Goal: Task Accomplishment & Management: Manage account settings

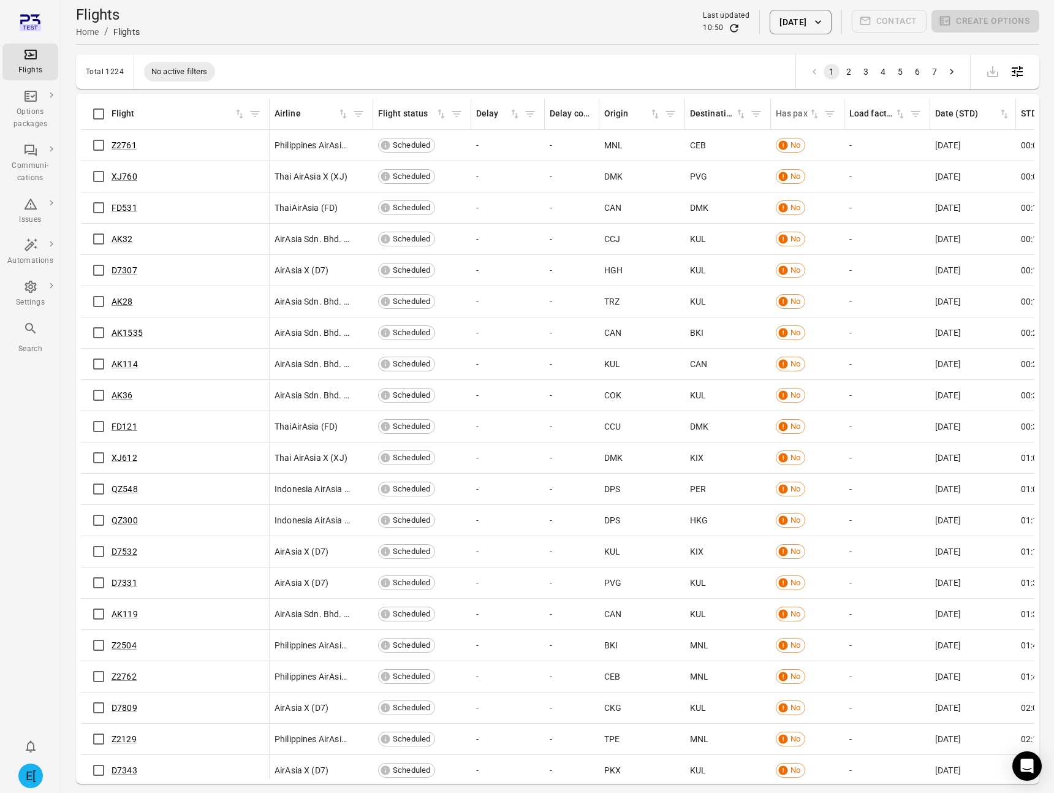
click at [812, 116] on icon "Sort by has pax in ascending order" at bounding box center [815, 114] width 12 height 12
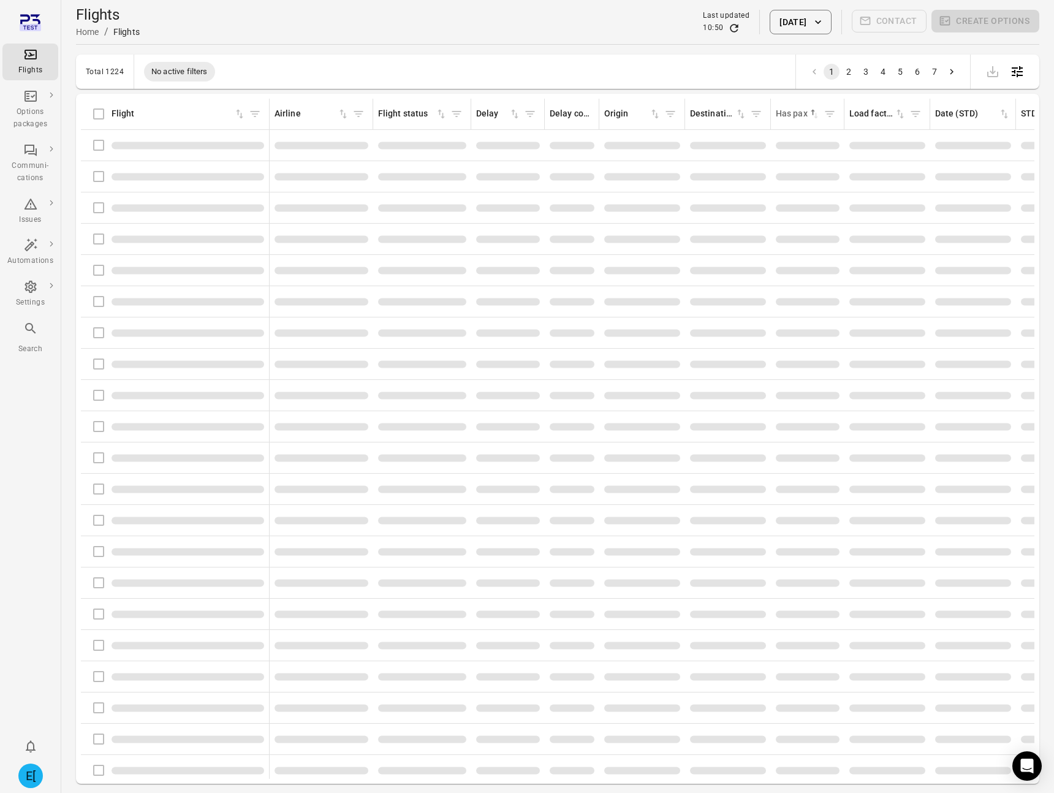
click at [812, 116] on div "Has pax sorted ascending" at bounding box center [798, 113] width 45 height 13
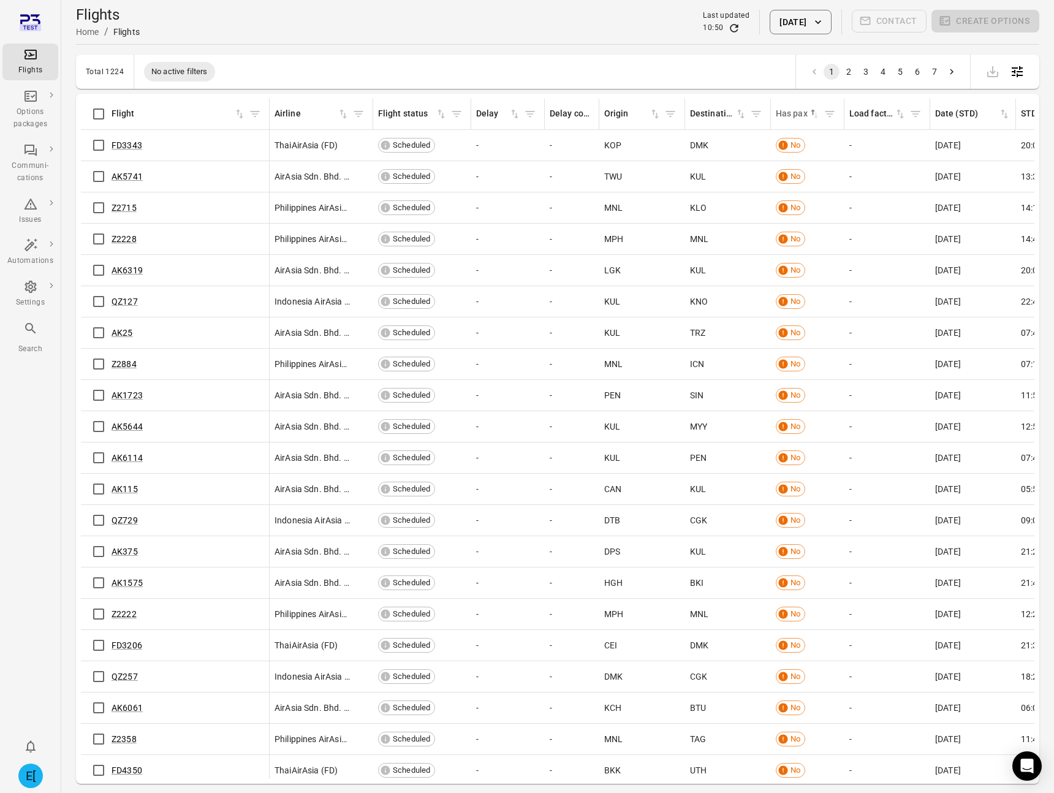
click at [823, 29] on button "[DATE]" at bounding box center [800, 22] width 61 height 25
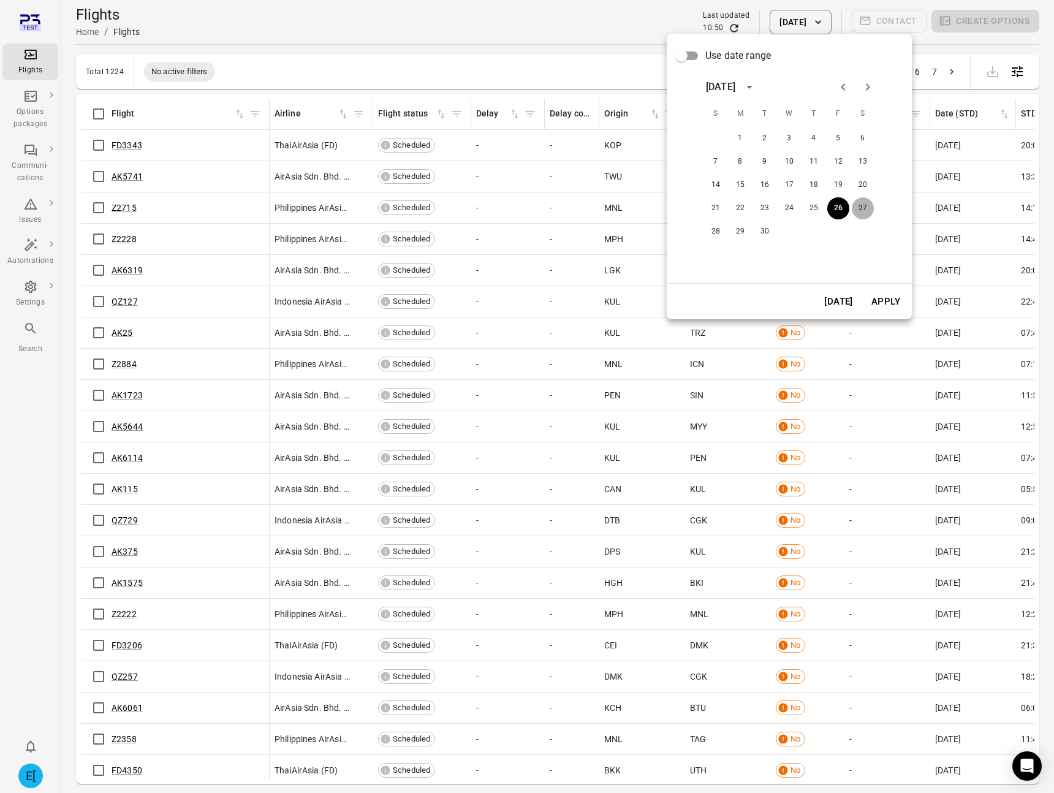
click at [866, 204] on button "27" at bounding box center [863, 208] width 22 height 22
click at [887, 318] on div "Today Apply" at bounding box center [789, 302] width 245 height 36
click at [887, 307] on button "Apply" at bounding box center [886, 302] width 42 height 26
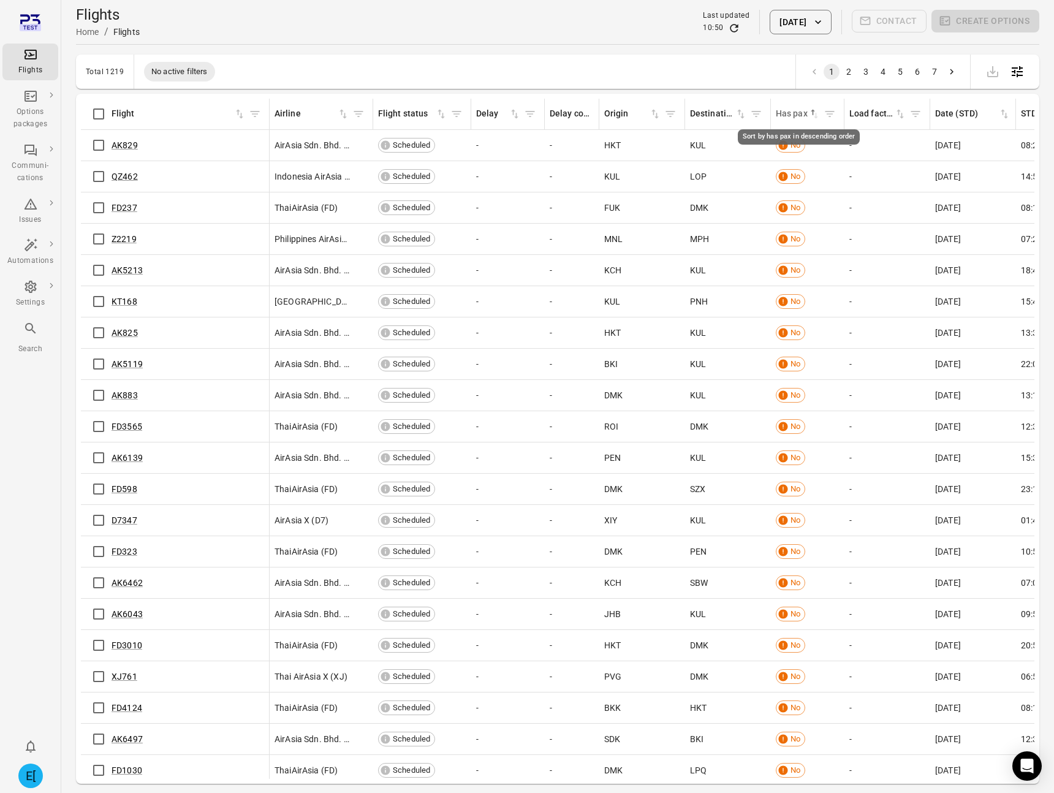
click at [818, 116] on icon "Sort by has pax in descending order" at bounding box center [815, 114] width 12 height 12
click at [818, 116] on icon "Cancel sorting for has pax" at bounding box center [815, 114] width 12 height 12
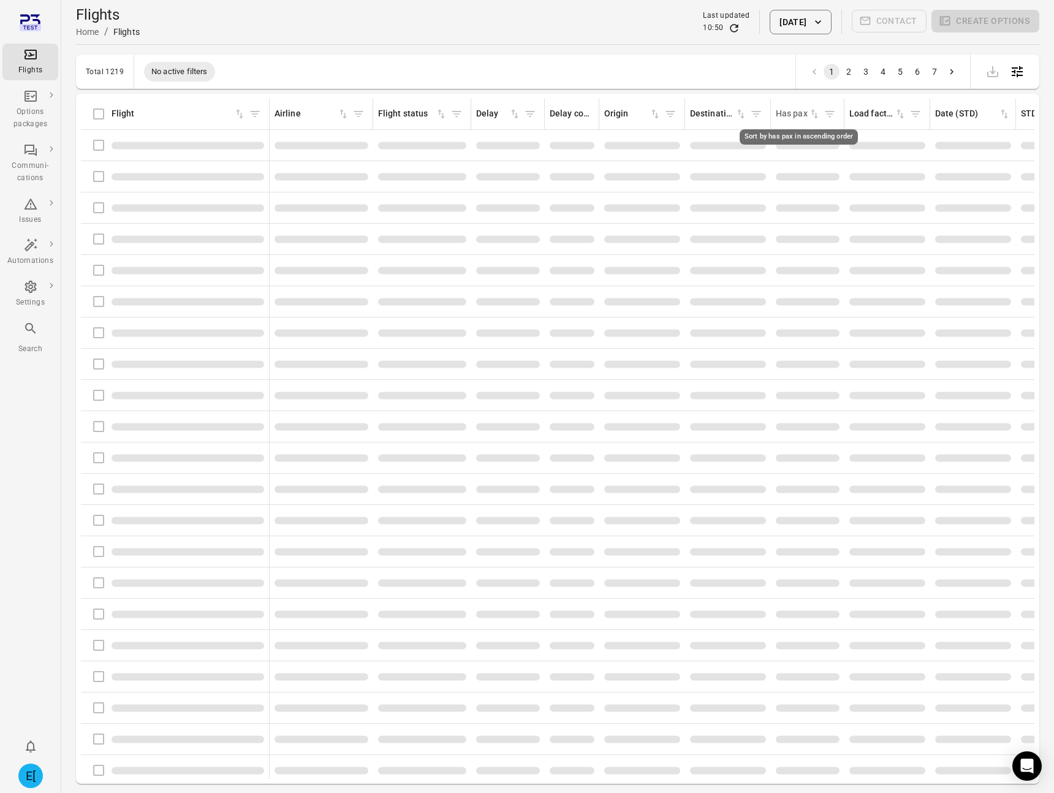
click at [818, 116] on div "Has pax" at bounding box center [798, 113] width 45 height 13
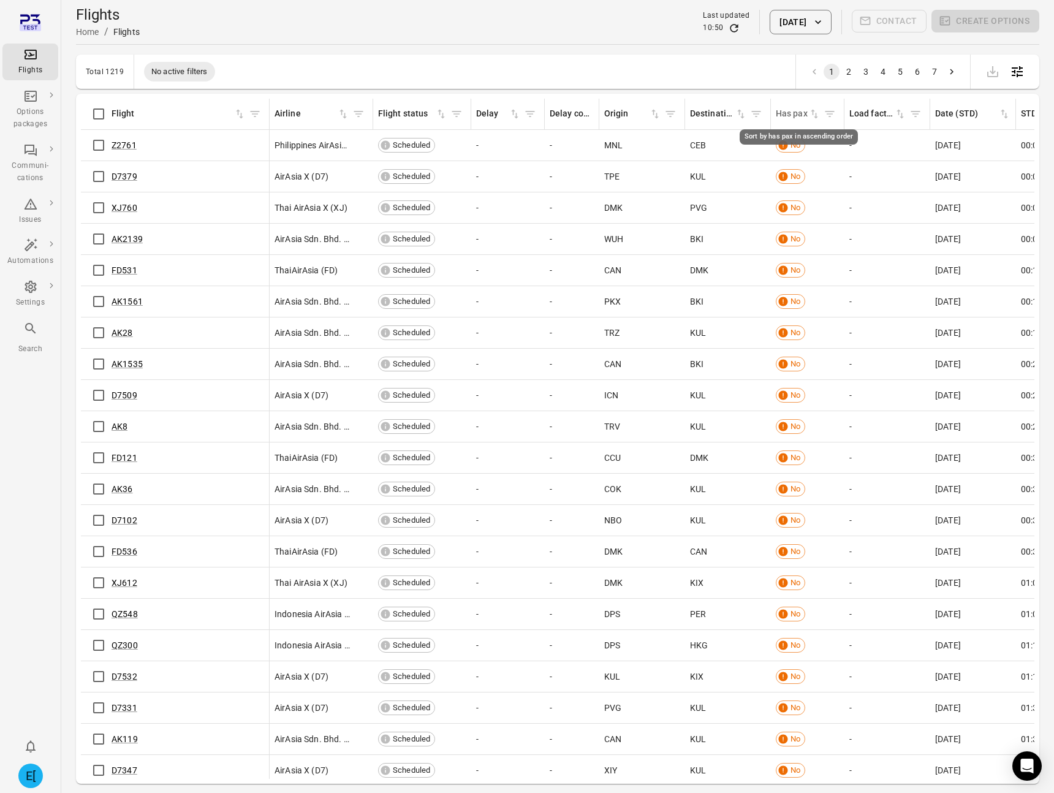
click at [818, 116] on icon "Sort by has pax in ascending order" at bounding box center [815, 114] width 12 height 12
click at [813, 111] on icon "Sort by has pax in descending order" at bounding box center [813, 113] width 4 height 6
click at [128, 143] on link "AK529" at bounding box center [125, 145] width 26 height 10
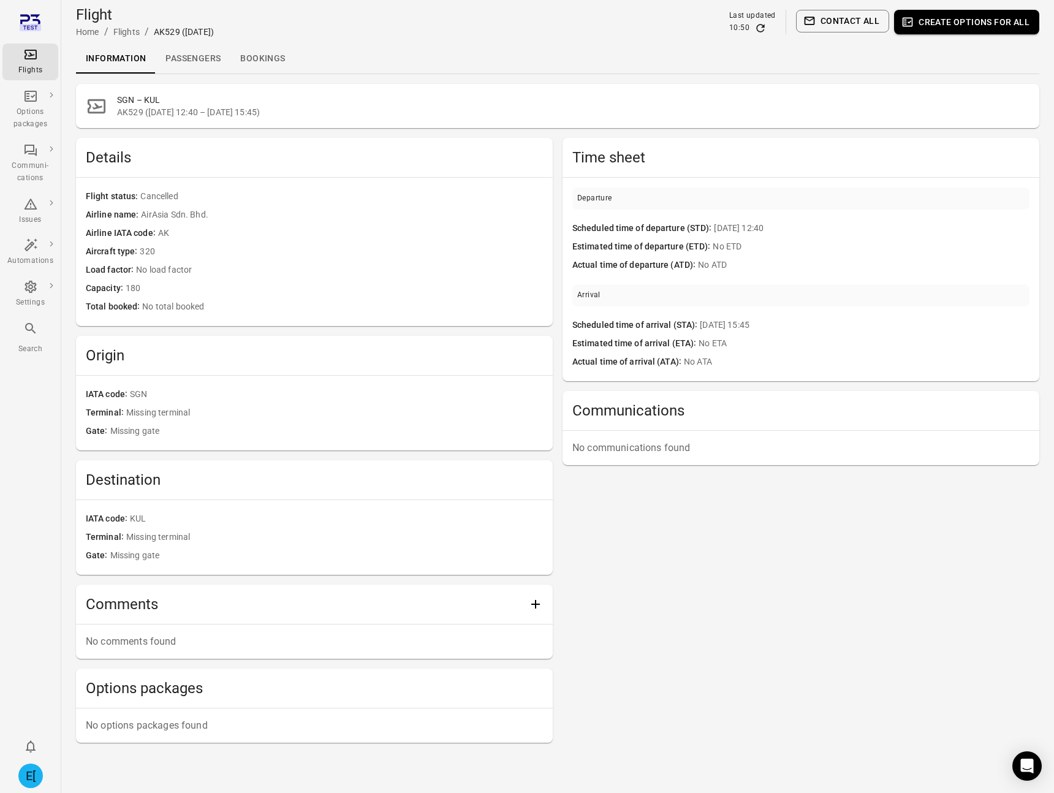
click at [187, 62] on link "Passengers" at bounding box center [193, 58] width 75 height 29
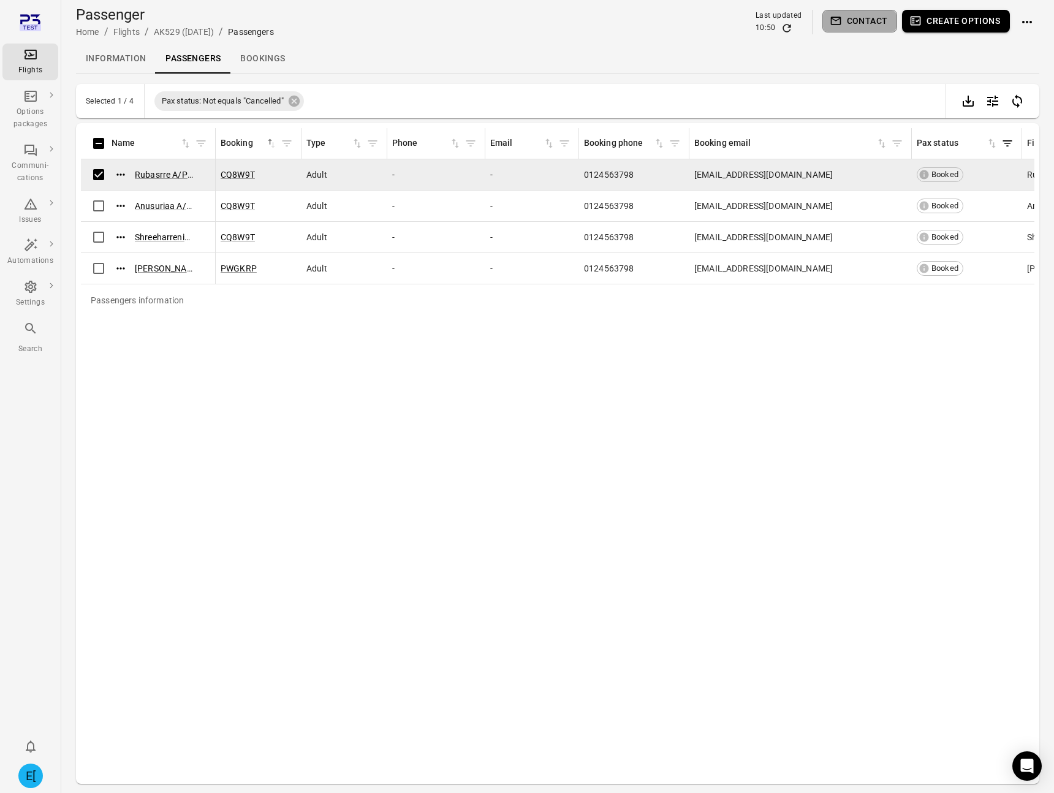
click at [865, 23] on button "Contact" at bounding box center [860, 21] width 75 height 23
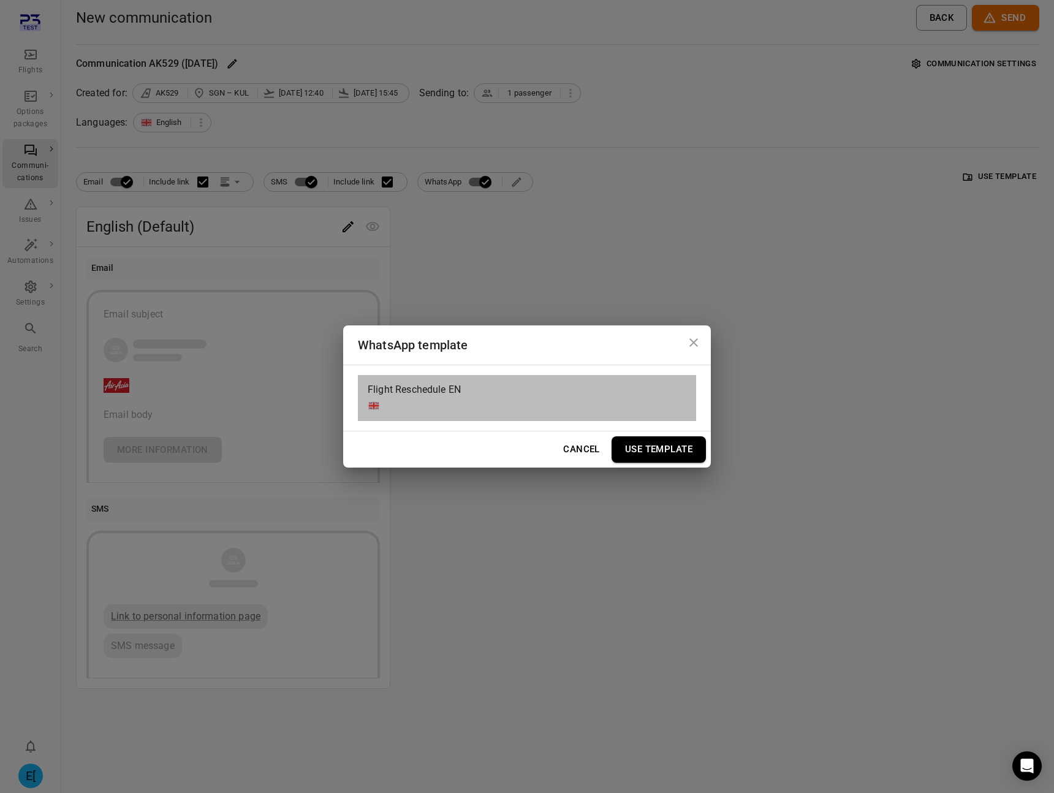
click at [577, 398] on div "Flight Reschedule EN" at bounding box center [527, 398] width 338 height 46
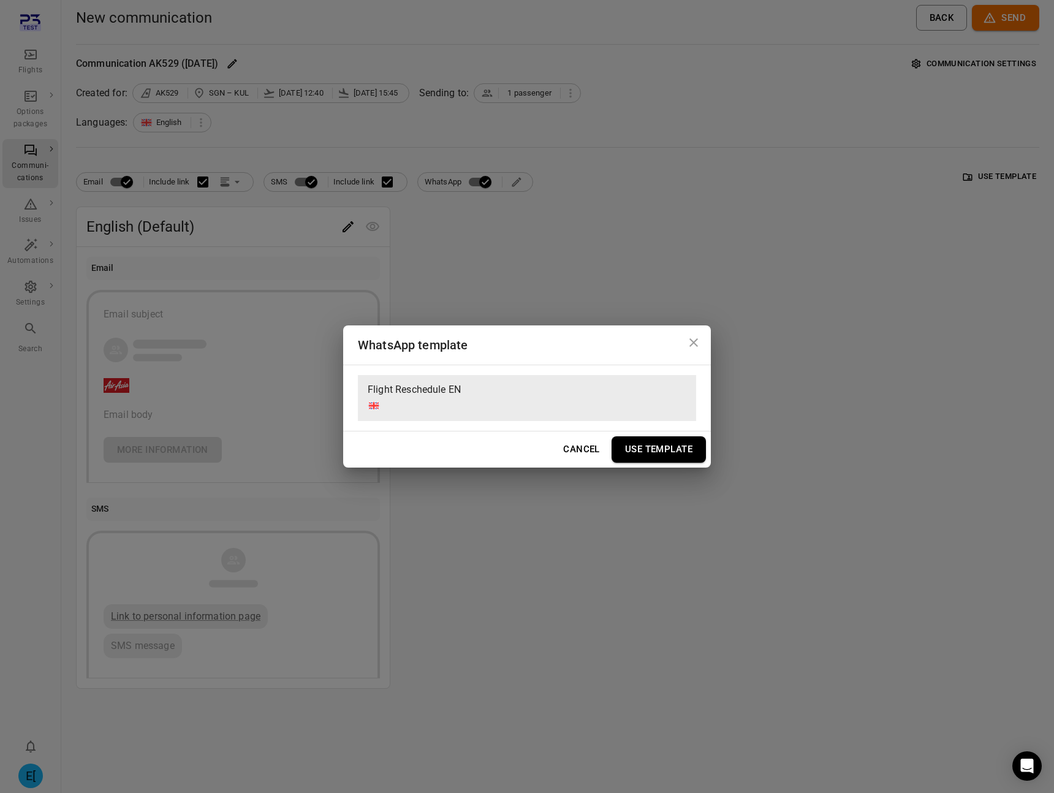
click at [656, 457] on button "Use Template" at bounding box center [659, 449] width 94 height 26
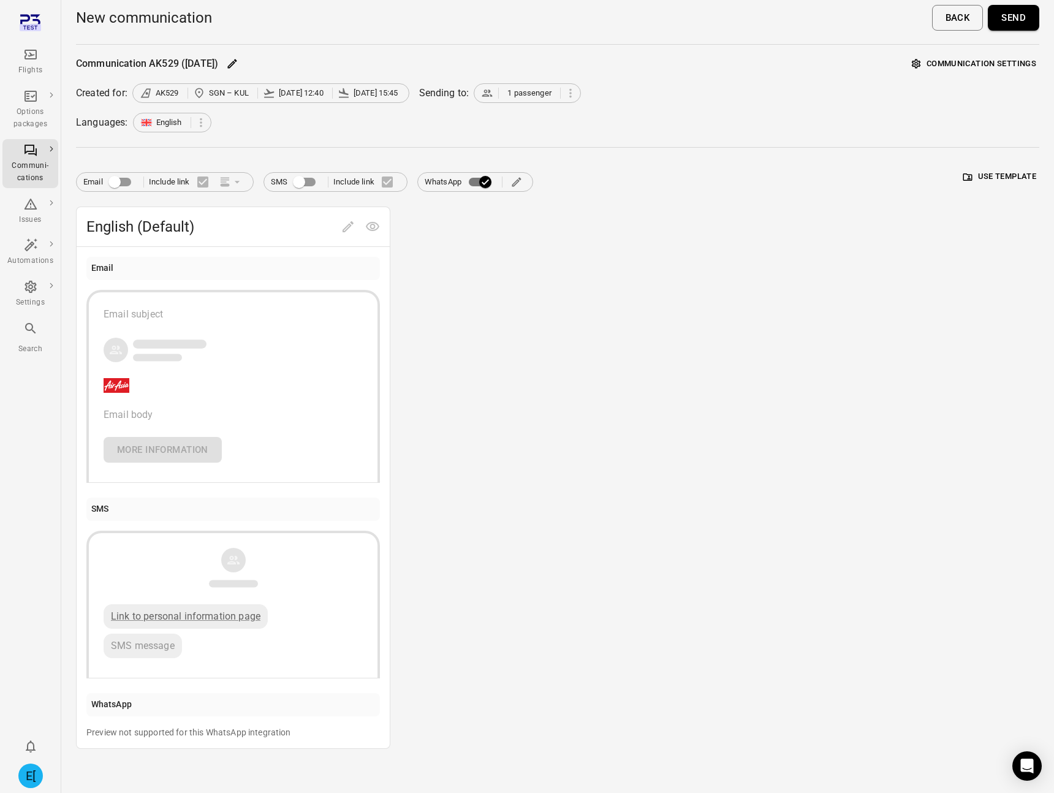
click at [562, 297] on div "English (Default) Email Email subject Email body More Information SMS Link to p…" at bounding box center [558, 478] width 964 height 543
click at [519, 185] on icon "Edit WhatsApp template" at bounding box center [517, 182] width 12 height 12
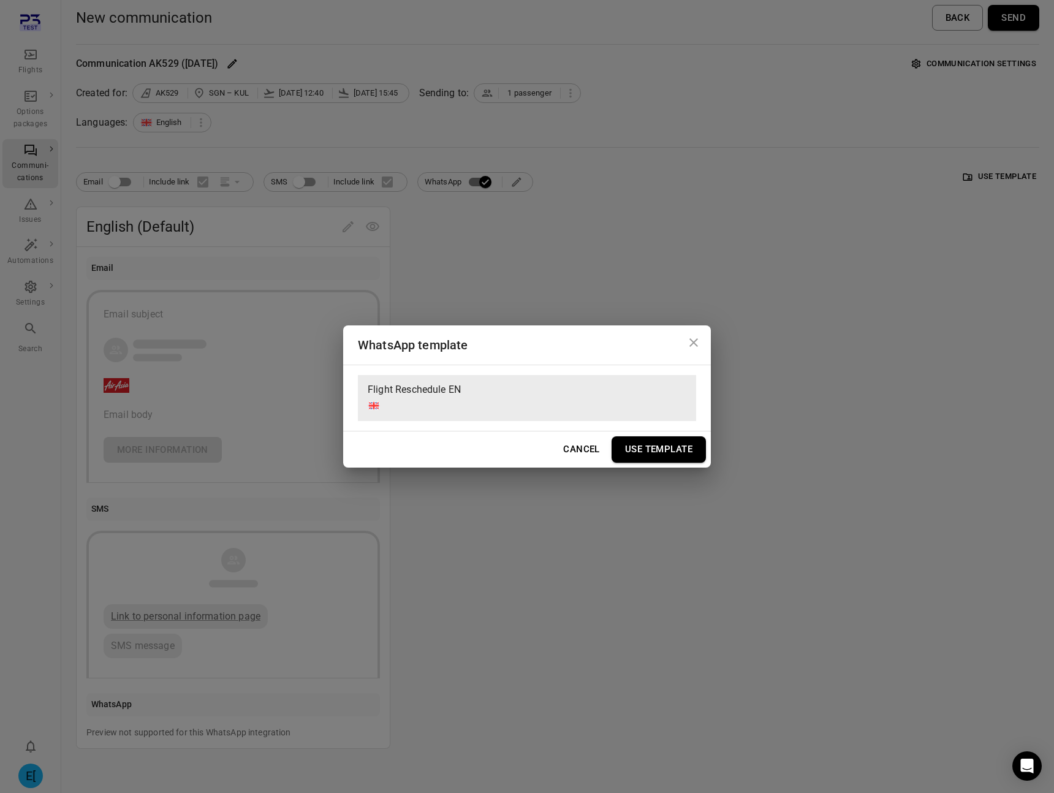
click at [519, 365] on div "Flight Reschedule EN" at bounding box center [527, 398] width 368 height 67
click at [522, 382] on div "Flight Reschedule EN" at bounding box center [527, 398] width 338 height 46
click at [667, 449] on button "Use Template" at bounding box center [659, 449] width 94 height 26
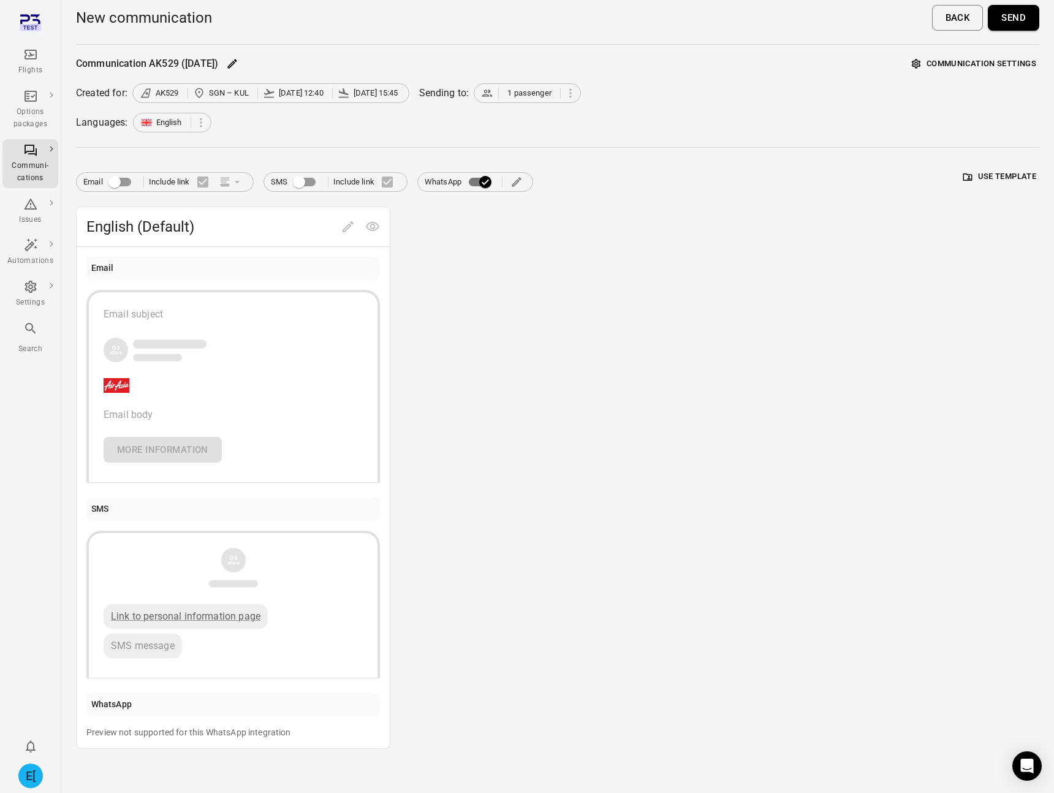
click at [602, 283] on div "English (Default) Email Email subject Email body More Information SMS Link to p…" at bounding box center [558, 478] width 964 height 543
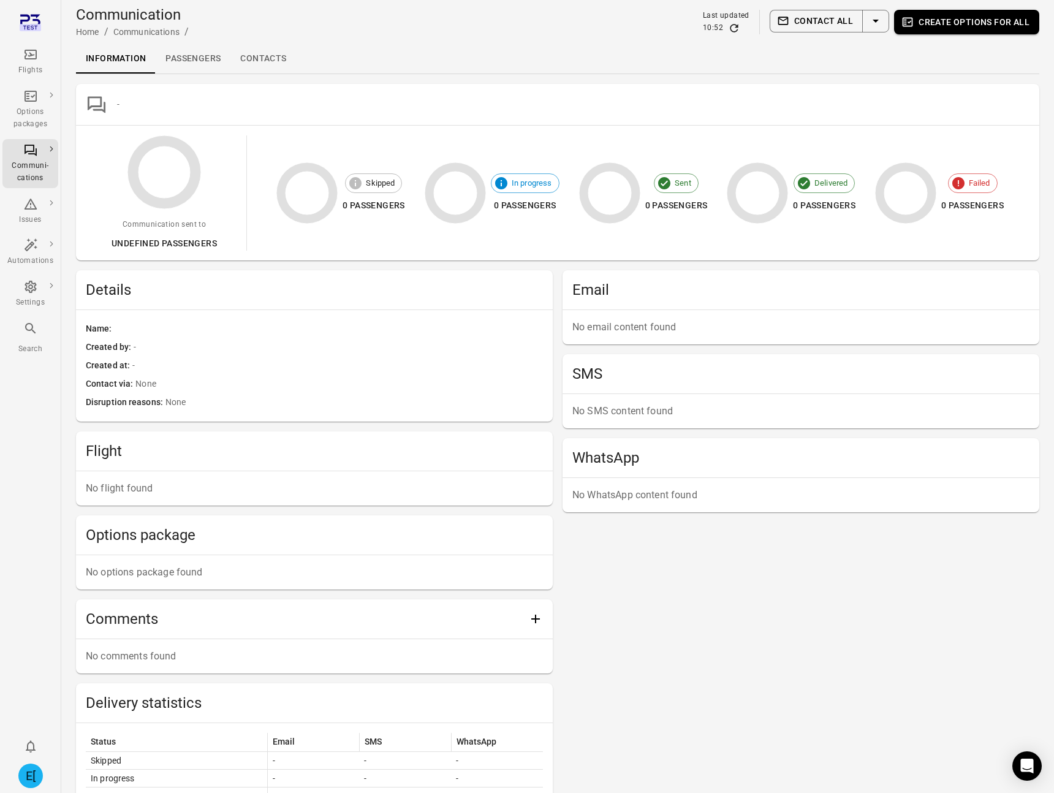
click at [421, 64] on div "Information Passengers Contacts" at bounding box center [558, 58] width 964 height 29
click at [29, 769] on div "E[" at bounding box center [30, 776] width 25 height 25
click at [77, 772] on button "Log out" at bounding box center [94, 772] width 92 height 23
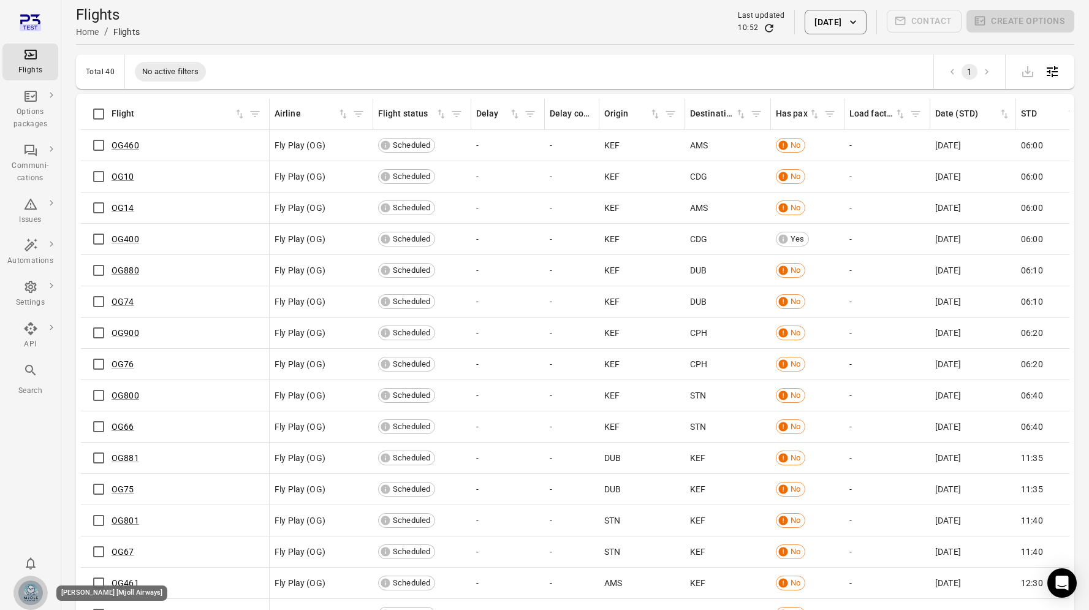
click at [29, 592] on img "Elsa Mjöll [Mjoll Airways]" at bounding box center [30, 593] width 25 height 25
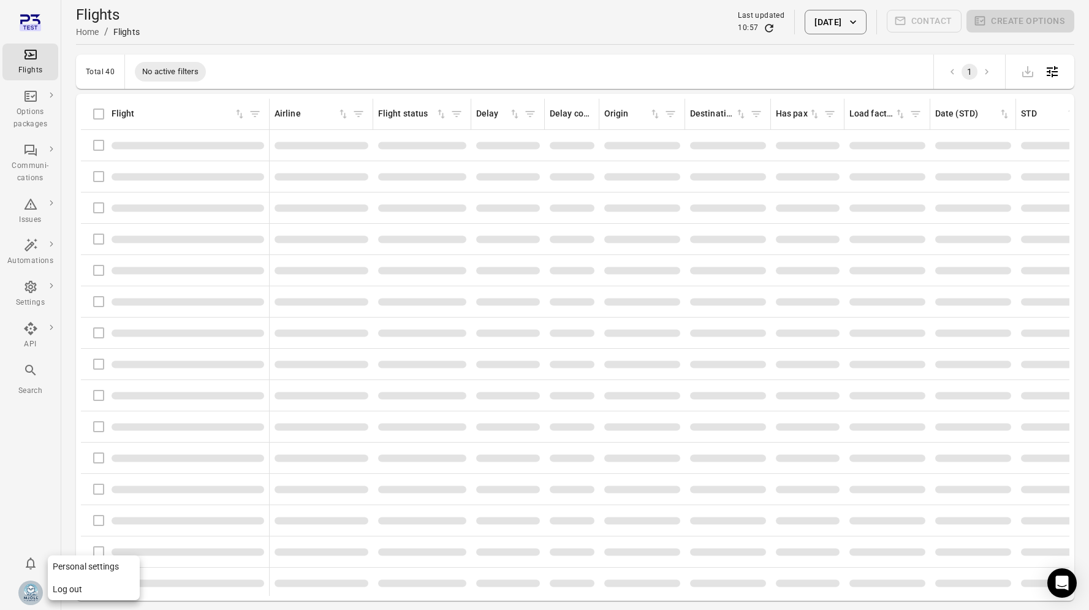
click at [62, 587] on button "Log out" at bounding box center [94, 589] width 92 height 23
click at [38, 599] on div "E[" at bounding box center [30, 593] width 25 height 25
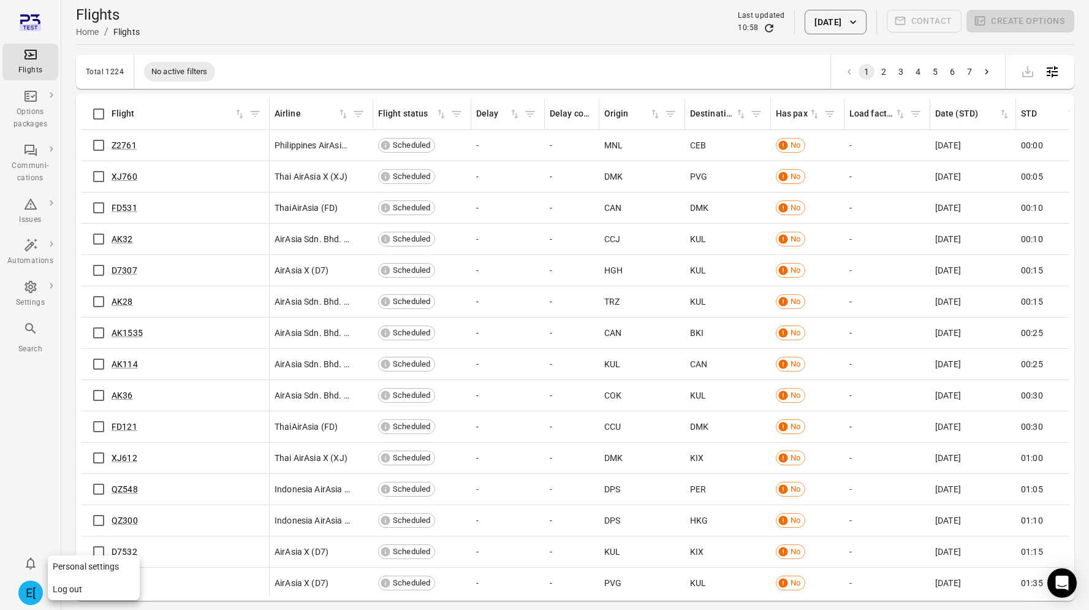
click at [105, 593] on button "Log out" at bounding box center [94, 589] width 92 height 23
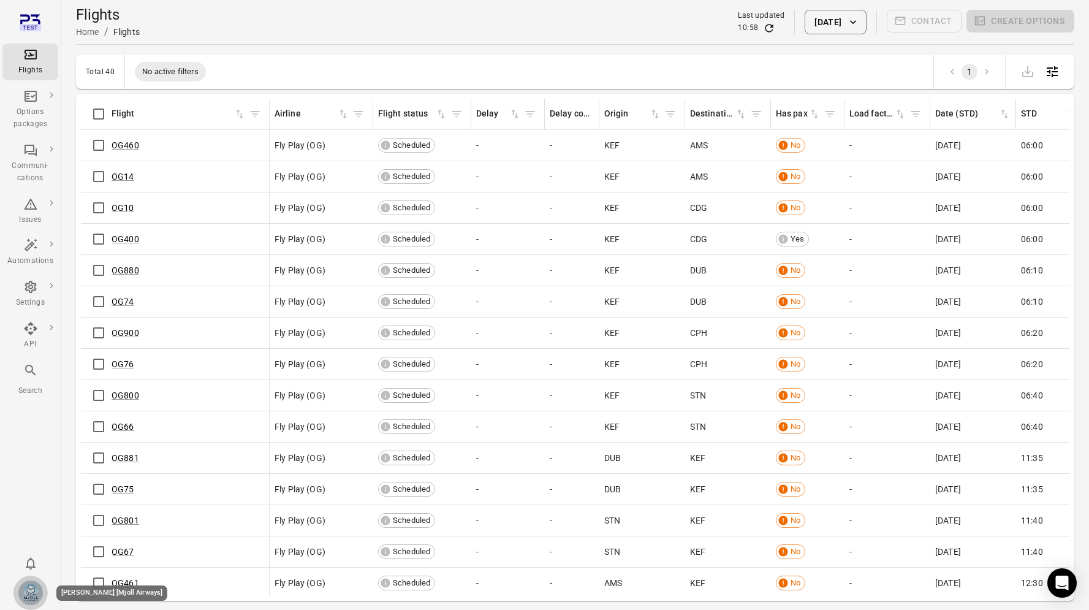
click at [44, 601] on button "Elsa Mjöll [Mjoll Airways]" at bounding box center [30, 593] width 34 height 34
click at [112, 588] on button "Log out" at bounding box center [94, 589] width 92 height 23
click at [25, 590] on div "E[" at bounding box center [30, 593] width 25 height 25
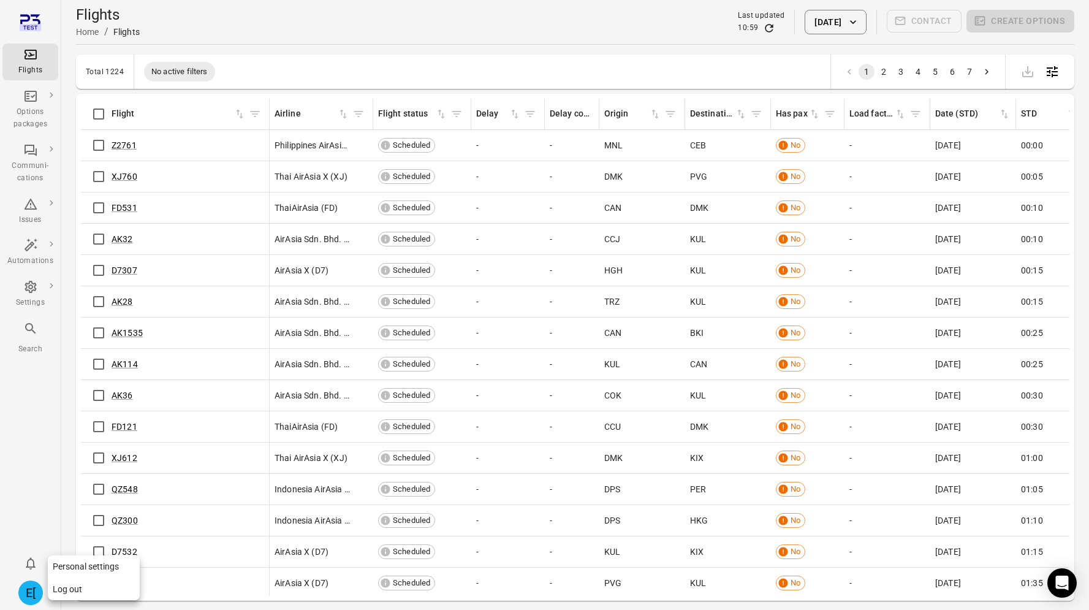
click at [56, 463] on div at bounding box center [544, 305] width 1089 height 610
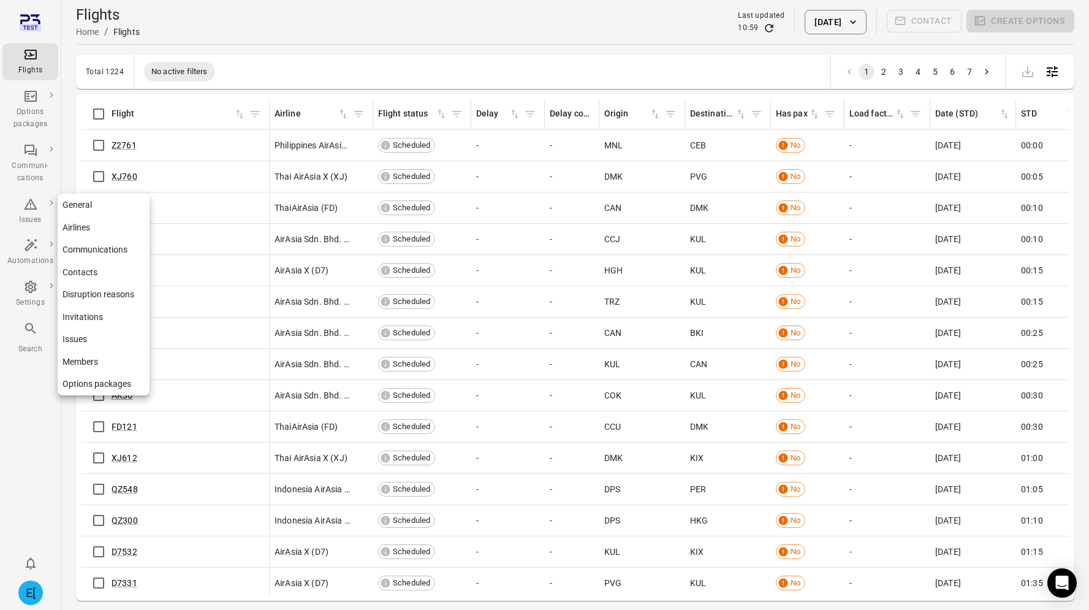
click at [94, 314] on link "Invitations" at bounding box center [104, 317] width 92 height 23
